Goal: Task Accomplishment & Management: Use online tool/utility

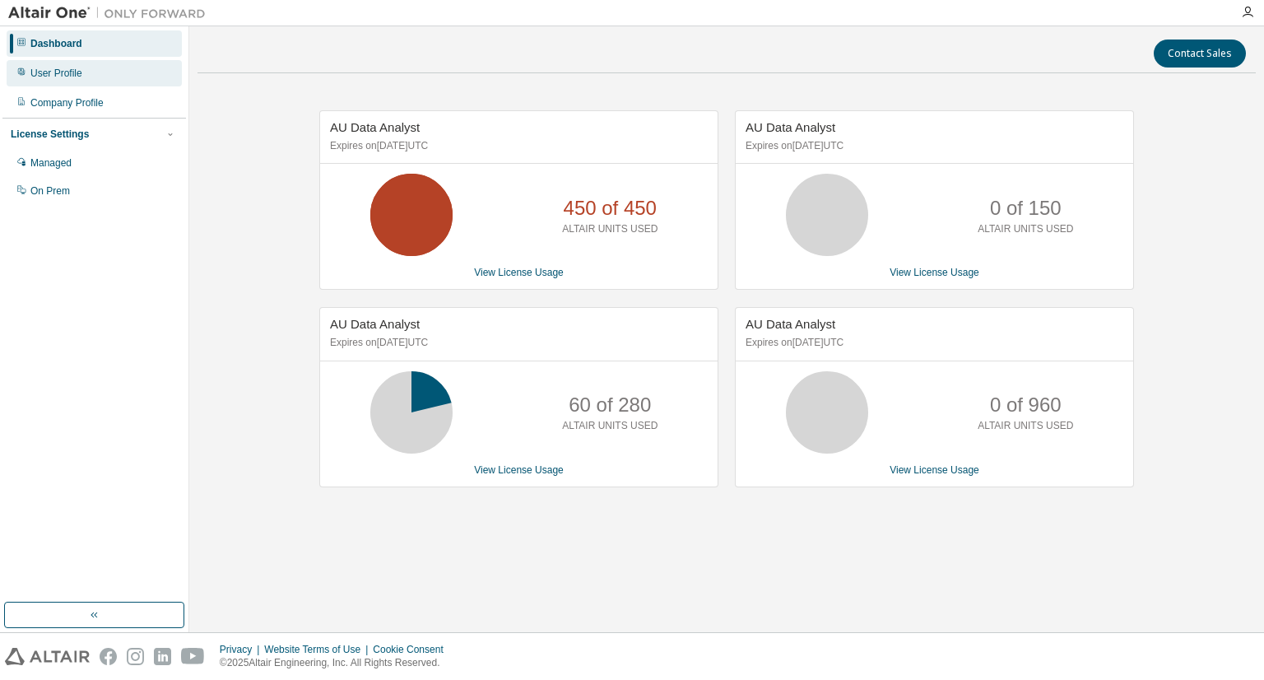
click at [53, 76] on div "User Profile" at bounding box center [56, 73] width 52 height 13
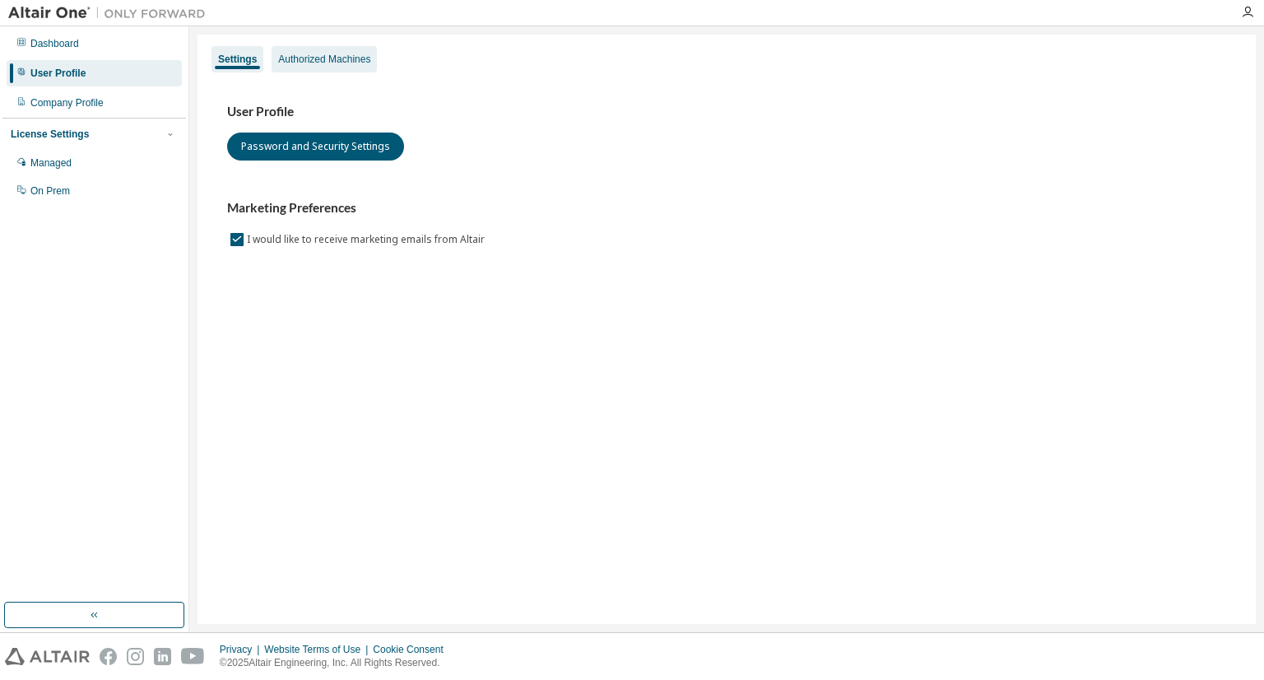
click at [316, 63] on div "Authorized Machines" at bounding box center [324, 59] width 92 height 13
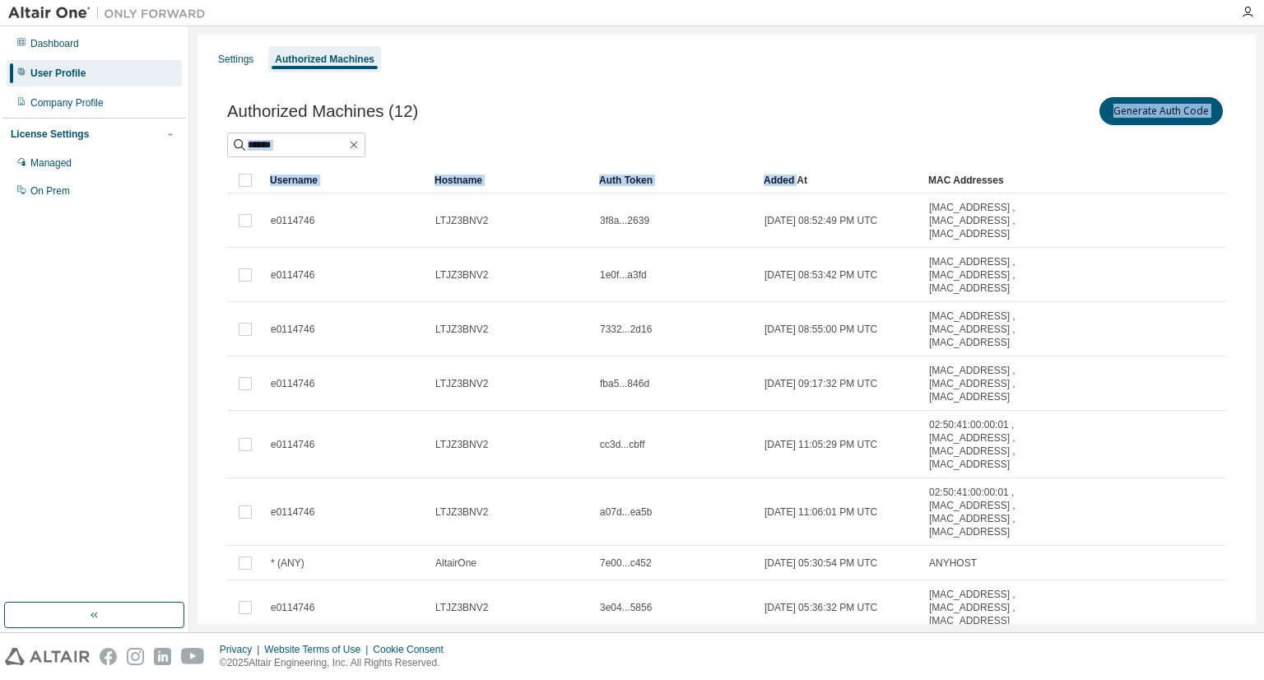
drag, startPoint x: 800, startPoint y: 160, endPoint x: 825, endPoint y: 111, distance: 55.6
click at [825, 111] on div "Authorized Machines (12) Generate Auth Code Clear Load Save Save As Field Opera…" at bounding box center [726, 415] width 999 height 643
click at [1135, 108] on button "Generate Auth Code" at bounding box center [1160, 111] width 123 height 28
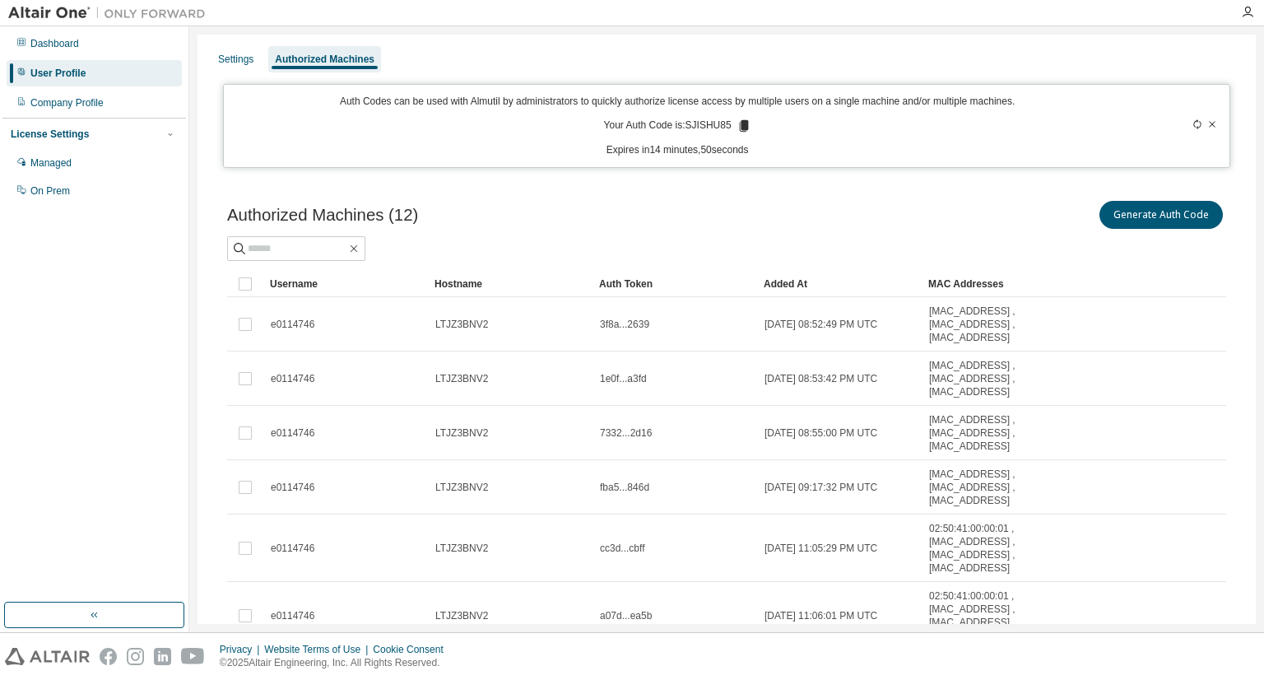
click at [739, 124] on icon at bounding box center [743, 126] width 9 height 12
click at [842, 132] on div "Auth Codes can be used with Almutil by administrators to quickly authorize lice…" at bounding box center [677, 126] width 887 height 63
click at [739, 126] on icon at bounding box center [743, 126] width 9 height 12
click at [778, 195] on div "Authorized Machines (12) Generate Auth Code Clear Load Save Save As Field Opera…" at bounding box center [726, 531] width 1038 height 706
click at [739, 126] on icon at bounding box center [743, 126] width 9 height 12
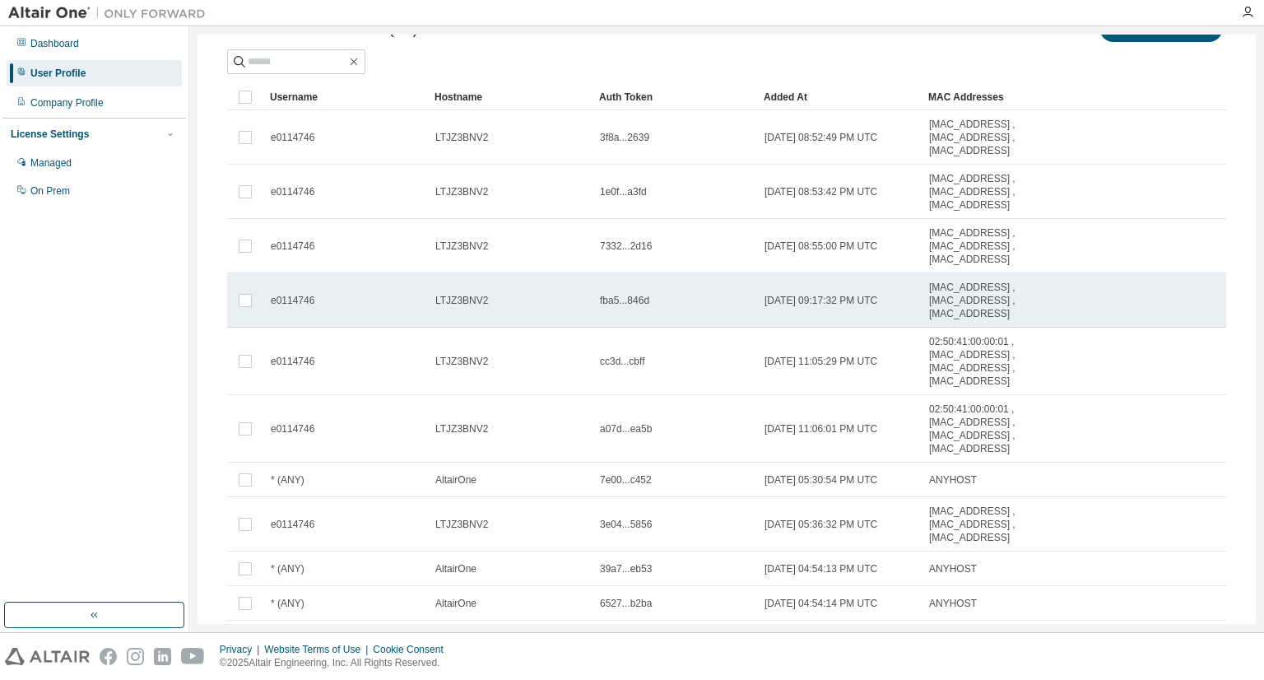
scroll to position [165, 0]
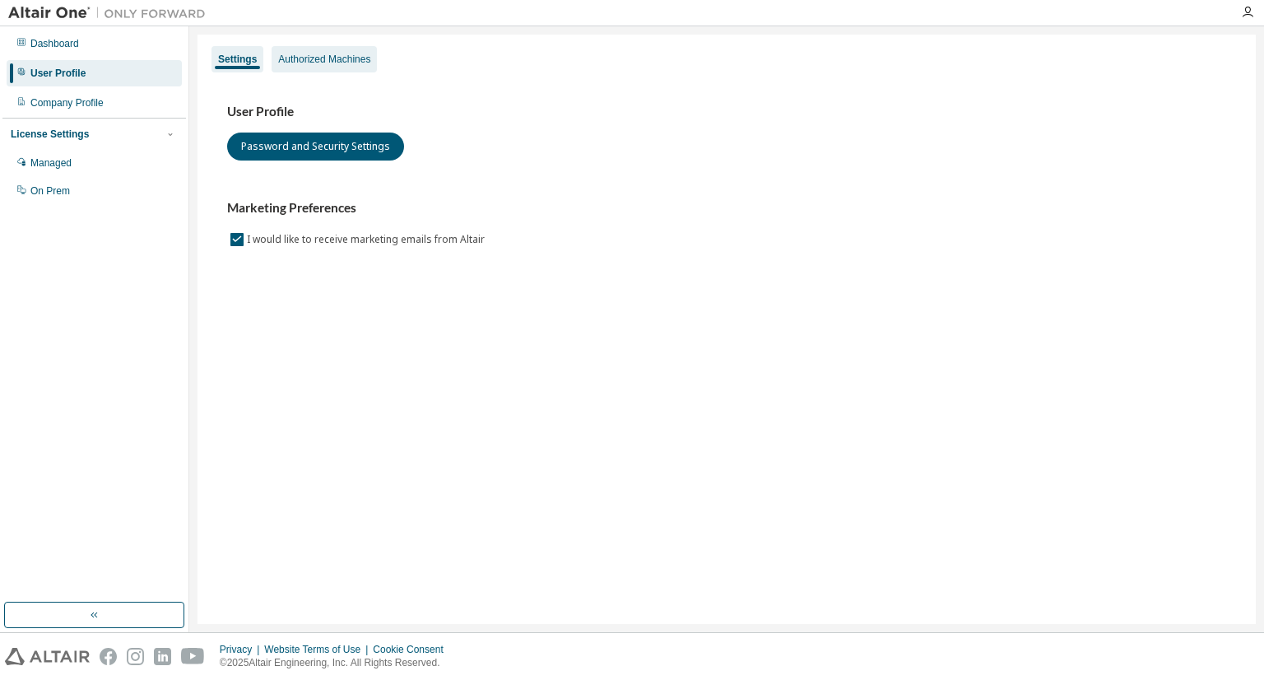
click at [360, 63] on div "Authorized Machines" at bounding box center [324, 59] width 92 height 13
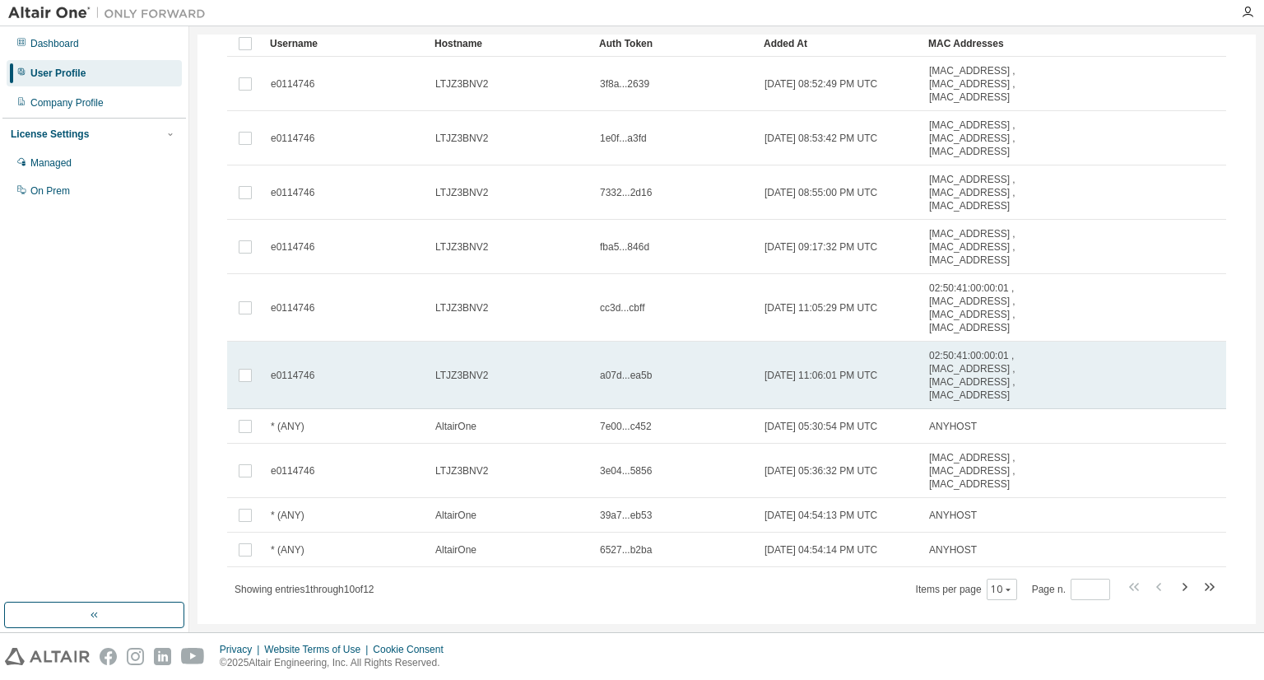
scroll to position [165, 0]
